Goal: Use online tool/utility

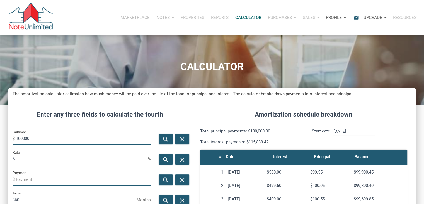
scroll to position [276, 407]
click at [57, 137] on input "100000" at bounding box center [83, 138] width 135 height 13
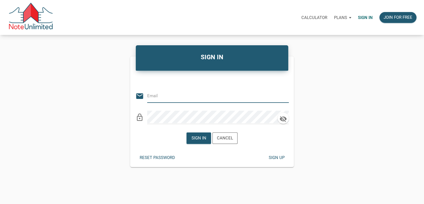
type input "[EMAIL_ADDRESS][DOMAIN_NAME]"
click at [202, 140] on div "Sign in" at bounding box center [199, 138] width 15 height 6
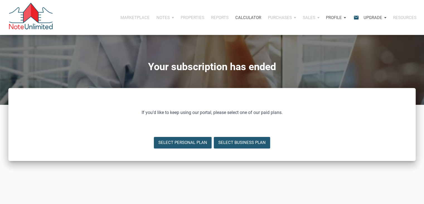
click at [243, 21] on div "Calculator" at bounding box center [248, 17] width 33 height 17
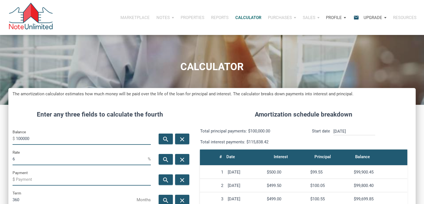
scroll to position [276, 407]
click at [71, 138] on input "100000" at bounding box center [83, 138] width 135 height 13
type input "224000"
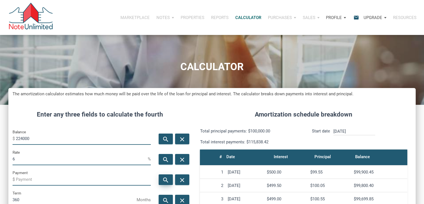
click at [164, 179] on icon "search" at bounding box center [166, 179] width 7 height 7
type input "-1342.99"
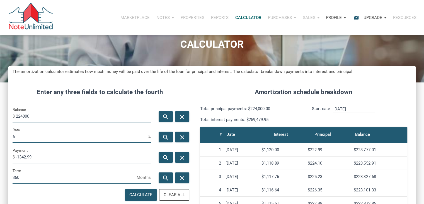
click at [116, 135] on input "6" at bounding box center [80, 136] width 135 height 13
type input "5"
click at [162, 155] on div "search" at bounding box center [166, 157] width 14 height 11
type input "-1202.48"
click at [80, 134] on input "5" at bounding box center [80, 136] width 135 height 13
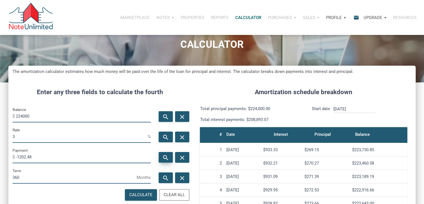
type input "3"
click at [164, 158] on icon "search" at bounding box center [166, 157] width 7 height 7
type input "-944.39"
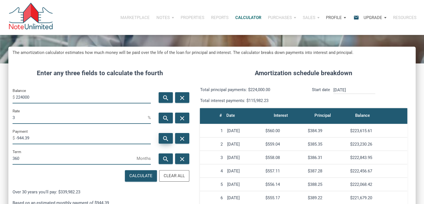
scroll to position [43, 0]
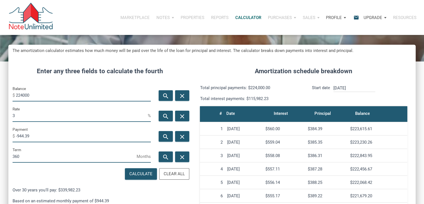
click at [66, 116] on input "3" at bounding box center [80, 115] width 135 height 13
type input "4"
click at [160, 133] on div "search" at bounding box center [166, 136] width 14 height 11
type input "-1069.41"
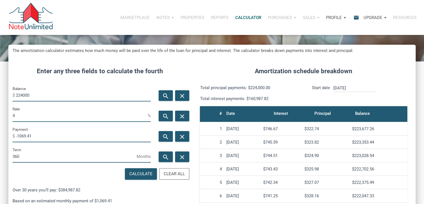
click at [90, 117] on input "4" at bounding box center [80, 115] width 135 height 13
type input "3.5"
click at [166, 136] on icon "search" at bounding box center [166, 136] width 7 height 7
type input "-1005.86"
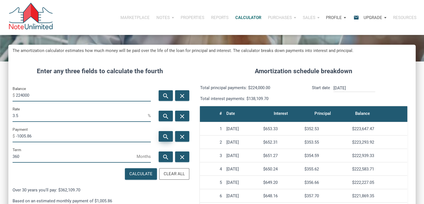
scroll to position [276, 407]
click at [34, 116] on input "3.5" at bounding box center [80, 115] width 135 height 13
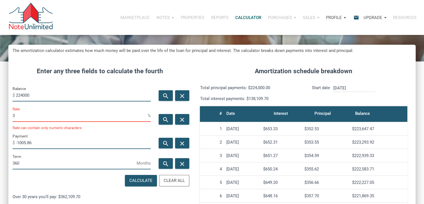
scroll to position [278608, 278477]
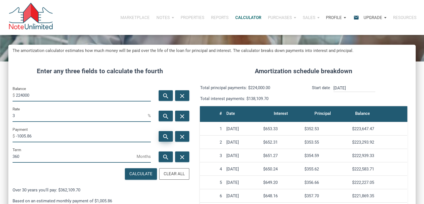
type input "3"
click at [165, 137] on icon "search" at bounding box center [166, 136] width 7 height 7
type input "-944.39"
